Goal: Task Accomplishment & Management: Manage account settings

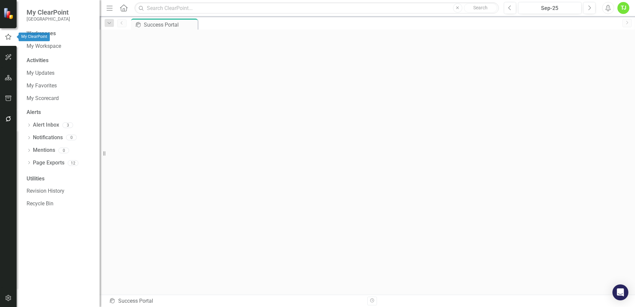
click at [6, 37] on icon "button" at bounding box center [8, 37] width 6 height 6
click at [47, 45] on link "My Workspace" at bounding box center [60, 47] width 66 height 8
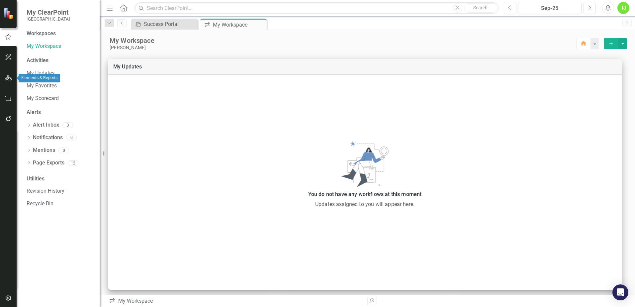
click at [10, 78] on icon "button" at bounding box center [8, 77] width 7 height 5
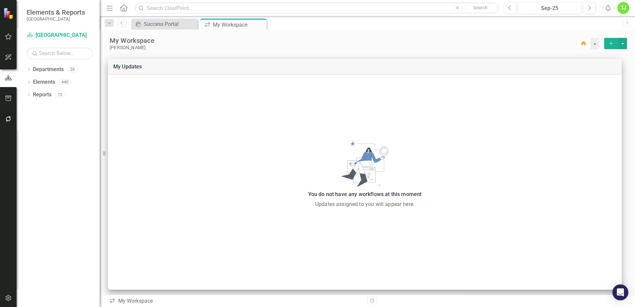
click at [6, 77] on icon "button" at bounding box center [8, 78] width 7 height 6
click at [29, 69] on icon "Dropdown" at bounding box center [29, 70] width 5 height 4
click at [33, 81] on icon at bounding box center [33, 81] width 2 height 3
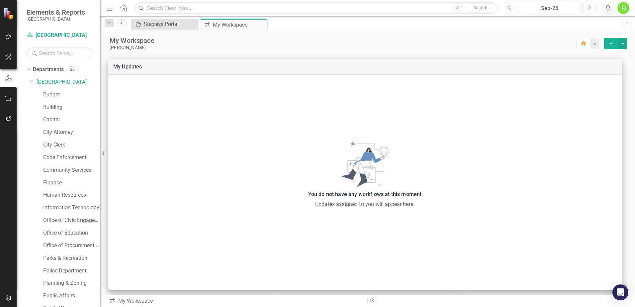
click at [624, 9] on div "TJ" at bounding box center [623, 8] width 12 height 12
click at [624, 7] on div "TJ" at bounding box center [623, 8] width 12 height 12
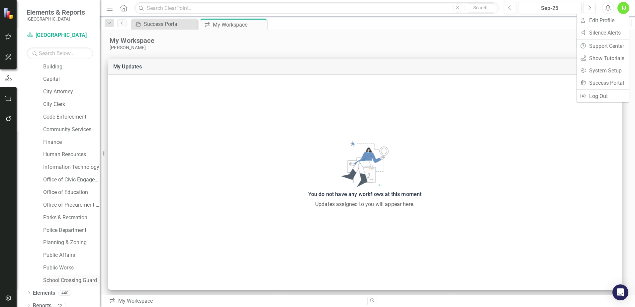
scroll to position [46, 0]
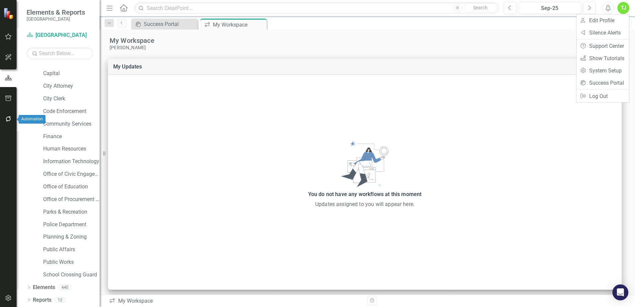
click at [8, 122] on button "button" at bounding box center [8, 119] width 15 height 14
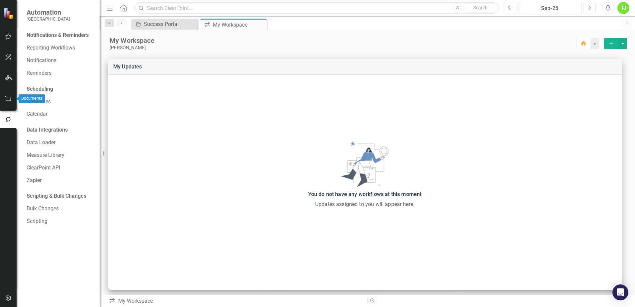
click at [10, 100] on icon "button" at bounding box center [8, 98] width 7 height 5
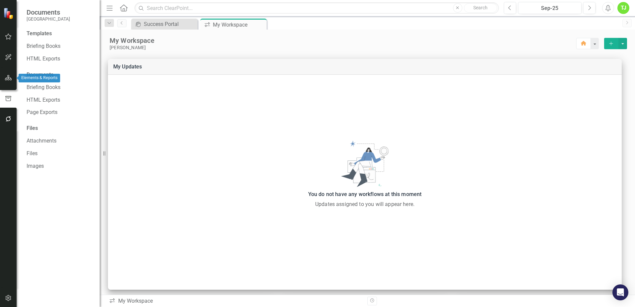
click at [7, 79] on icon "button" at bounding box center [8, 77] width 7 height 5
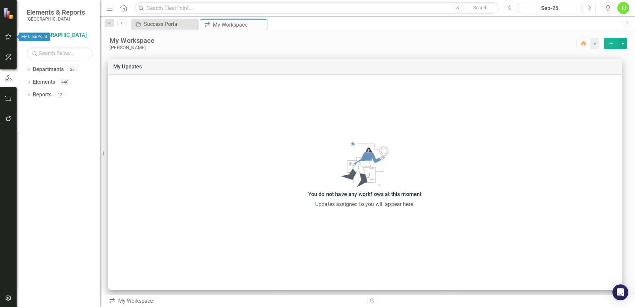
click at [8, 37] on icon "button" at bounding box center [8, 36] width 7 height 5
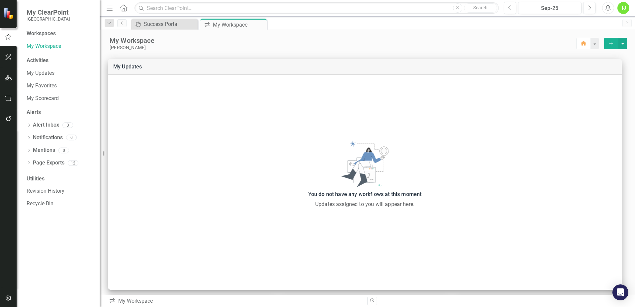
click at [625, 6] on div "TJ" at bounding box center [623, 8] width 12 height 12
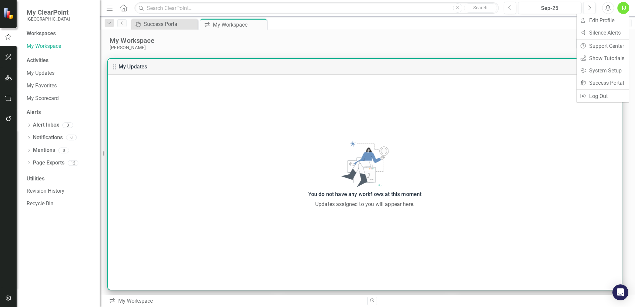
click at [204, 160] on div "You do not have any workflows at this moment Updates assigned to you will appea…" at bounding box center [365, 174] width 514 height 68
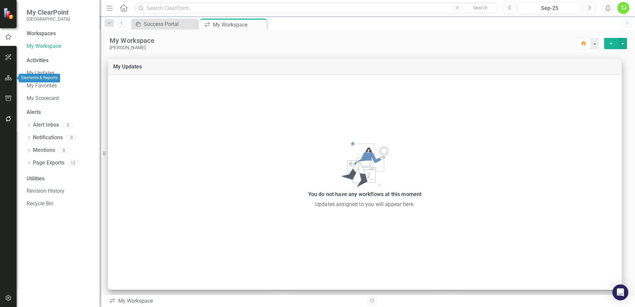
click at [7, 76] on icon "button" at bounding box center [8, 77] width 7 height 5
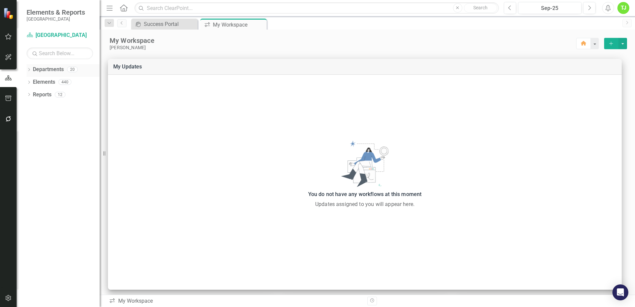
click at [28, 67] on div "Dropdown" at bounding box center [29, 70] width 5 height 6
click at [33, 80] on icon "Dropdown" at bounding box center [32, 82] width 5 height 4
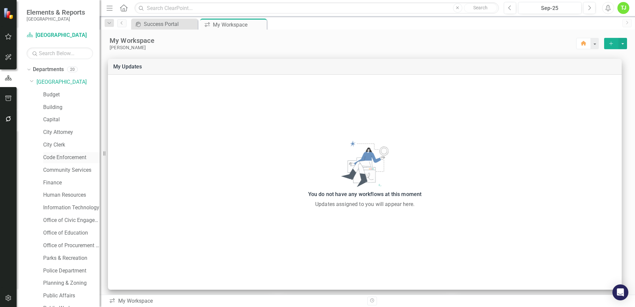
click at [56, 158] on link "Code Enforcement" at bounding box center [71, 158] width 56 height 8
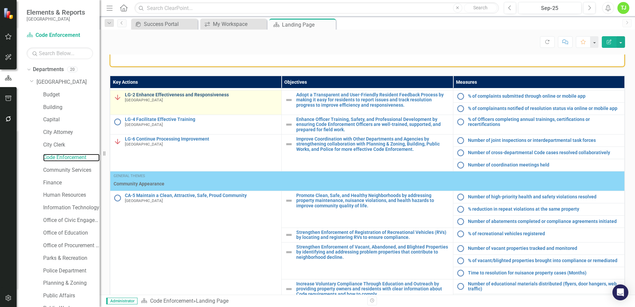
scroll to position [92, 0]
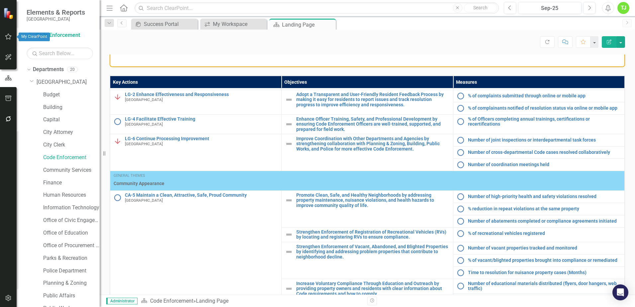
click at [7, 37] on icon "button" at bounding box center [8, 36] width 7 height 5
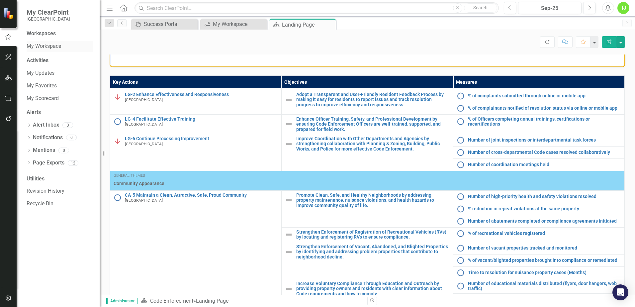
click at [44, 45] on link "My Workspace" at bounding box center [60, 47] width 66 height 8
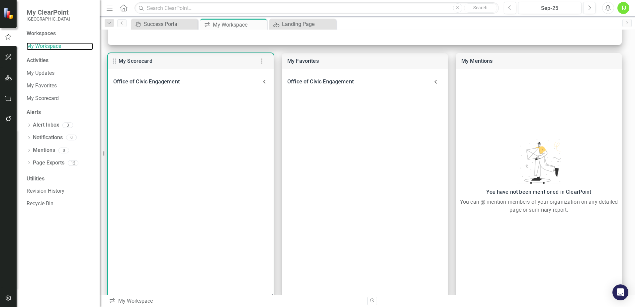
scroll to position [257, 0]
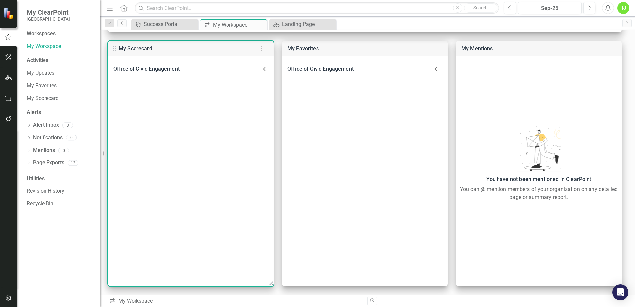
click at [262, 69] on icon at bounding box center [264, 69] width 8 height 8
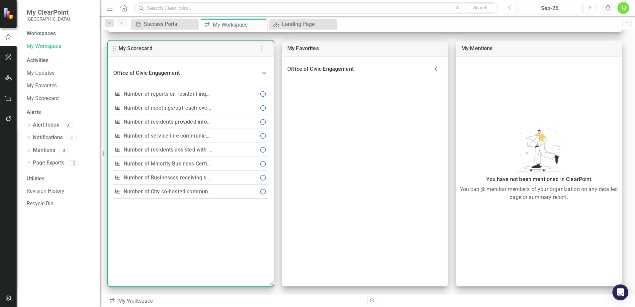
click at [186, 94] on link "Number of reports on resident inquiries and resolutions" at bounding box center [191, 94] width 135 height 6
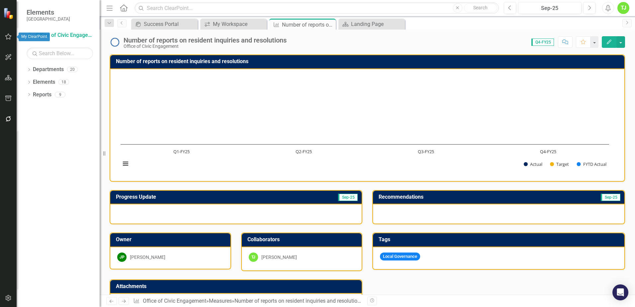
click at [9, 37] on icon "button" at bounding box center [8, 36] width 7 height 5
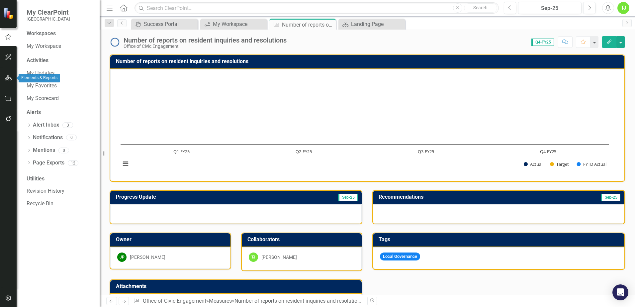
click at [4, 78] on button "button" at bounding box center [8, 78] width 15 height 14
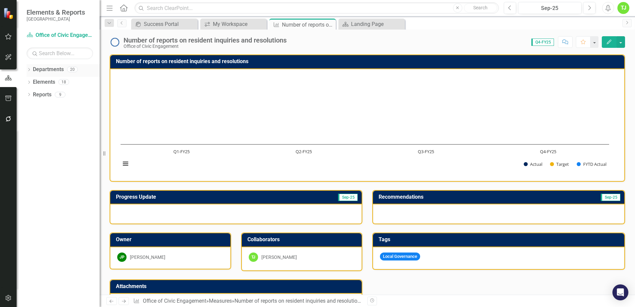
click at [29, 69] on icon at bounding box center [29, 69] width 2 height 3
click at [32, 84] on div "Dropdown" at bounding box center [32, 82] width 5 height 6
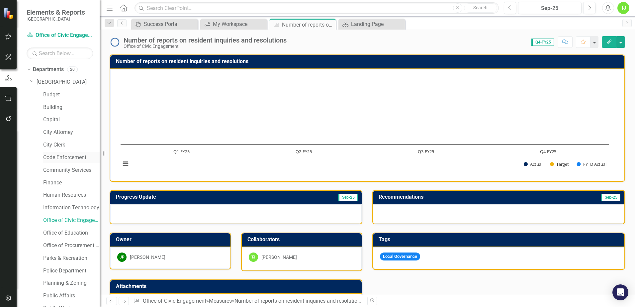
click at [57, 156] on link "Code Enforcement" at bounding box center [71, 158] width 56 height 8
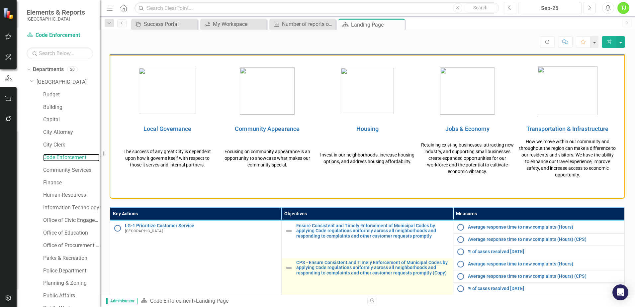
scroll to position [33, 0]
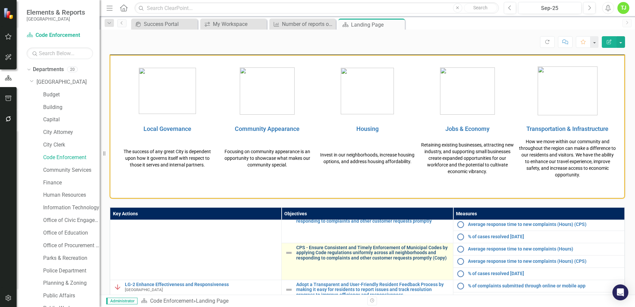
click at [329, 254] on link "CPS - Ensure Consistent and Timely Enforcement of Municipal Codes by applying C…" at bounding box center [372, 252] width 153 height 15
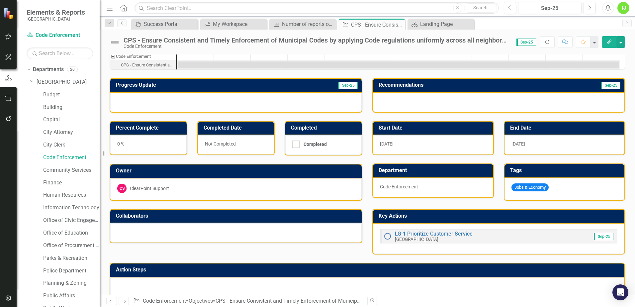
scroll to position [30, 0]
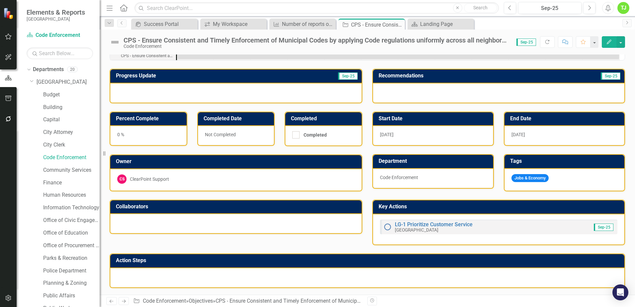
click at [255, 277] on div at bounding box center [367, 277] width 514 height 19
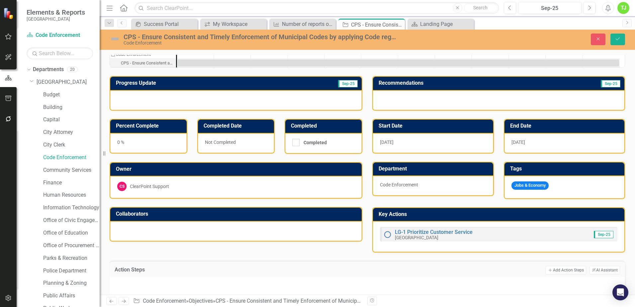
scroll to position [33, 0]
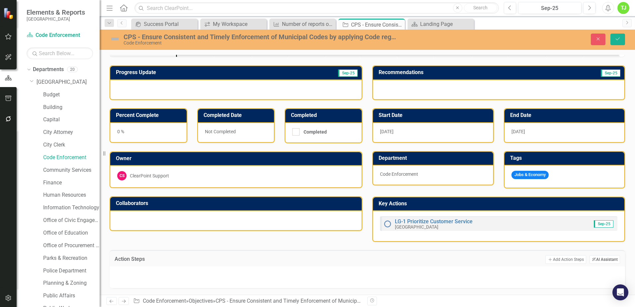
click at [593, 261] on button "ClearPoint AI AI Assistant" at bounding box center [604, 259] width 31 height 9
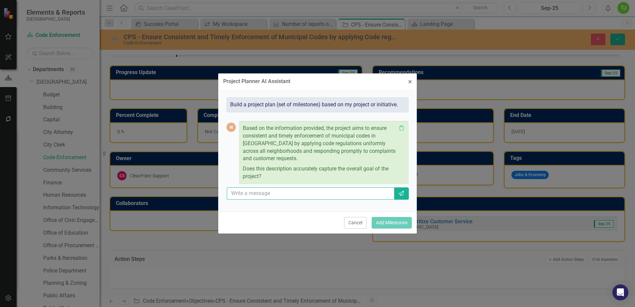
click at [279, 193] on input "text" at bounding box center [310, 193] width 167 height 12
click at [281, 193] on input "text" at bounding box center [310, 193] width 167 height 12
click at [373, 199] on input "yes" at bounding box center [310, 193] width 167 height 12
type input "yes"
click at [401, 195] on icon "Send" at bounding box center [401, 193] width 7 height 5
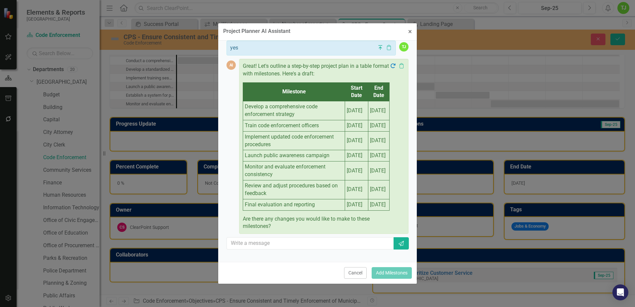
scroll to position [119, 0]
click at [349, 272] on button "Cancel" at bounding box center [355, 273] width 23 height 12
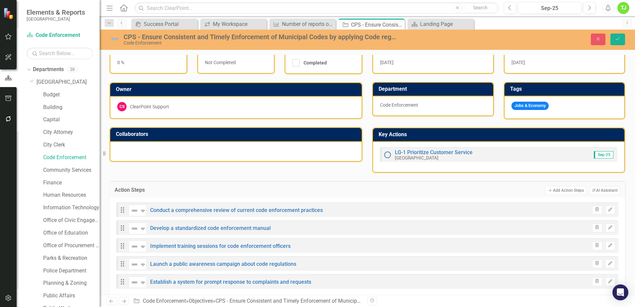
scroll to position [165, 0]
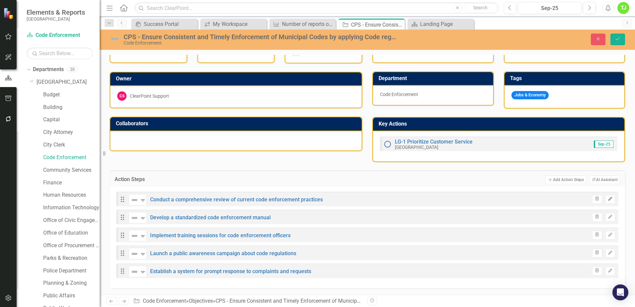
click at [608, 197] on icon "Edit" at bounding box center [610, 199] width 5 height 4
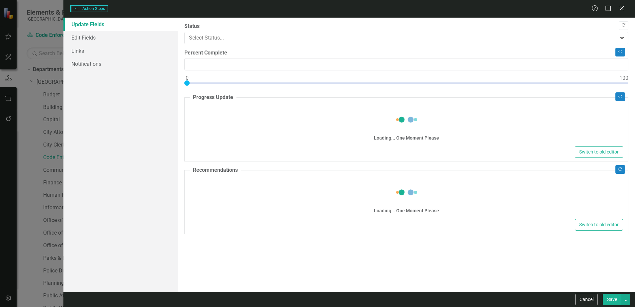
type input "0"
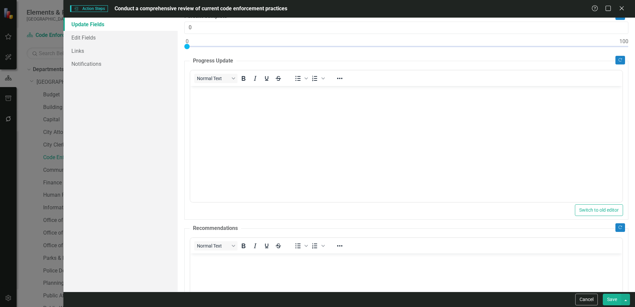
scroll to position [33, 0]
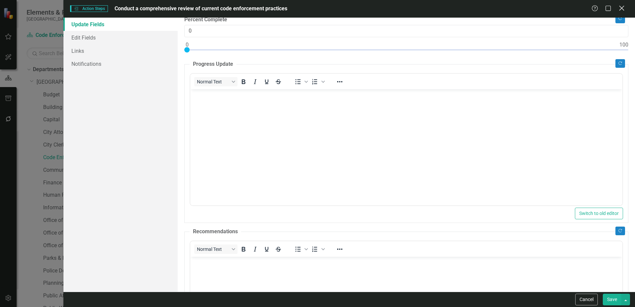
click at [624, 7] on icon "Close" at bounding box center [621, 8] width 8 height 6
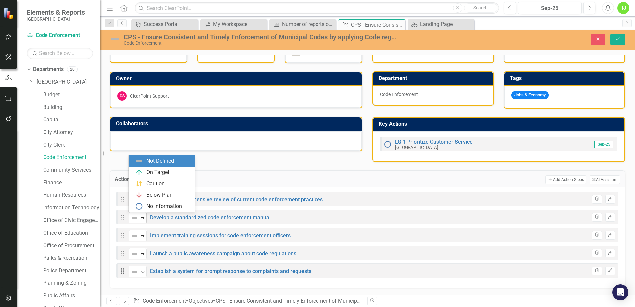
click at [142, 218] on icon "Expand" at bounding box center [142, 217] width 7 height 5
click at [315, 220] on div "Drag 5 results available. Use Up and Down to choose options, press Enter to sel…" at bounding box center [367, 217] width 502 height 15
click at [116, 41] on img at bounding box center [115, 39] width 11 height 11
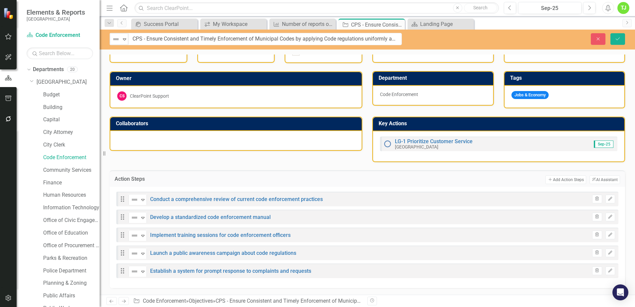
scroll to position [164, 0]
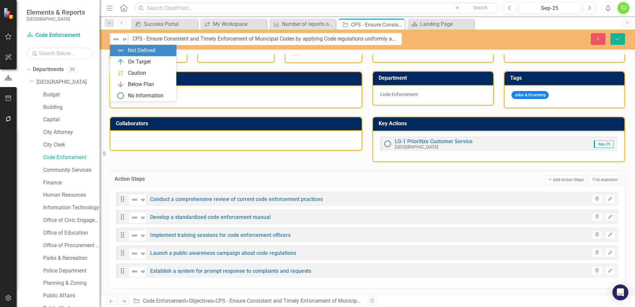
click at [124, 37] on icon "Expand" at bounding box center [124, 39] width 7 height 5
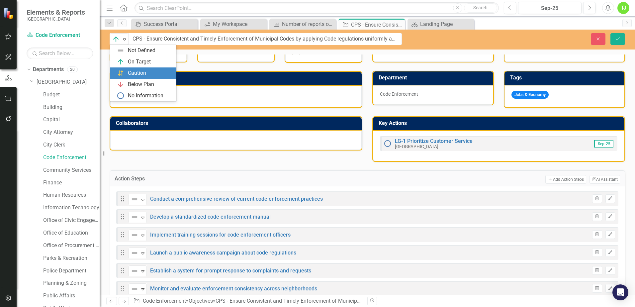
scroll to position [165, 0]
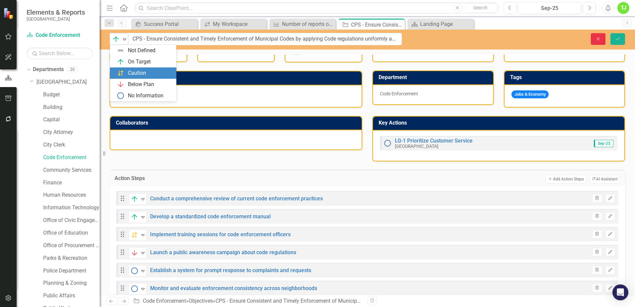
click at [598, 38] on icon "button" at bounding box center [598, 38] width 3 height 3
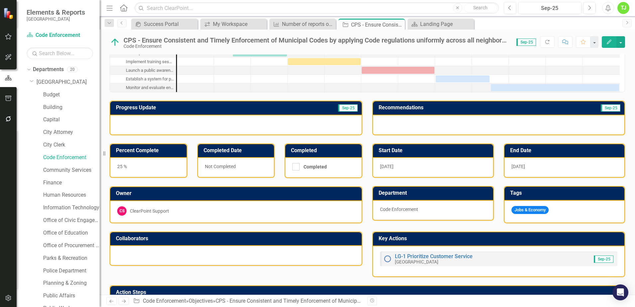
scroll to position [0, 0]
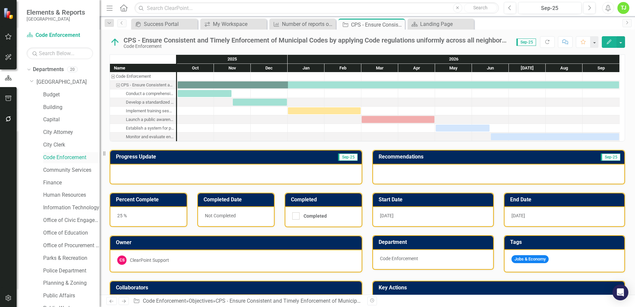
click at [66, 158] on link "Code Enforcement" at bounding box center [71, 158] width 56 height 8
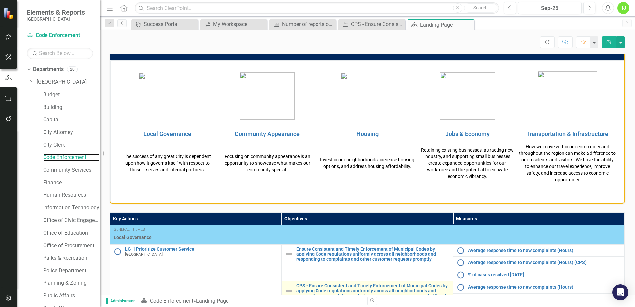
scroll to position [299, 0]
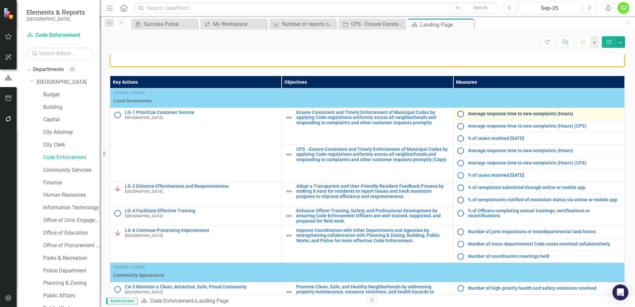
click at [481, 113] on link "Average response time to new complaints (Hours)" at bounding box center [544, 113] width 153 height 5
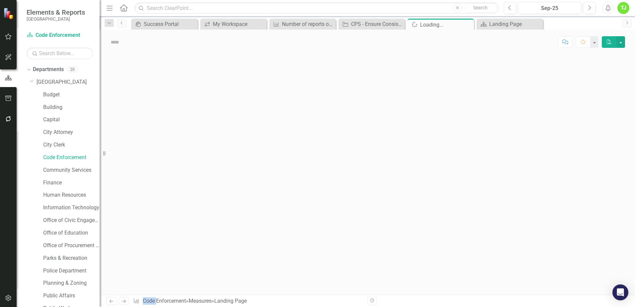
click at [481, 113] on div at bounding box center [367, 174] width 535 height 240
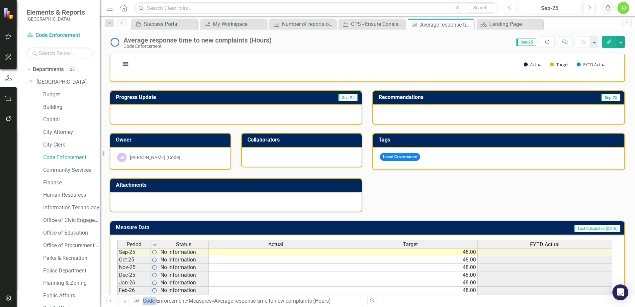
scroll to position [170, 0]
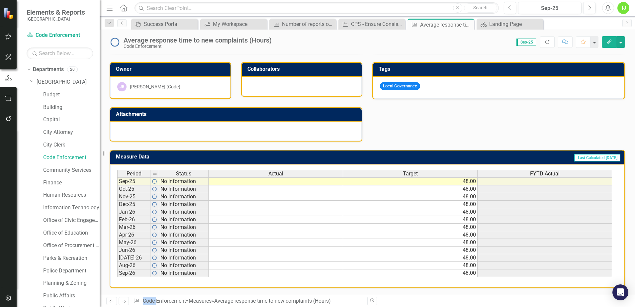
click at [625, 9] on div "TJ" at bounding box center [623, 8] width 12 height 12
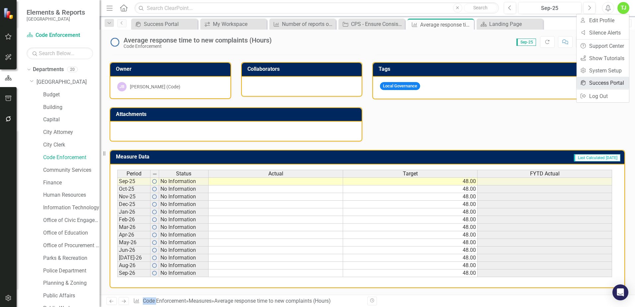
click at [606, 80] on link "icon.portal Success Portal" at bounding box center [603, 83] width 52 height 12
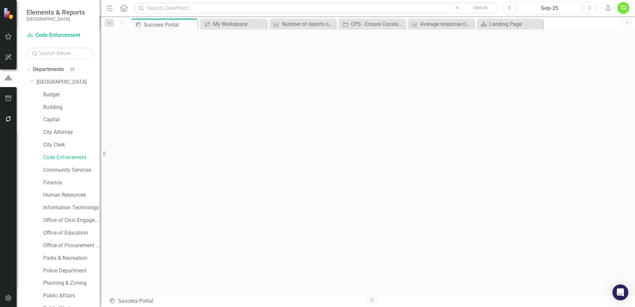
click at [622, 10] on div "TJ" at bounding box center [623, 8] width 12 height 12
